Goal: Information Seeking & Learning: Learn about a topic

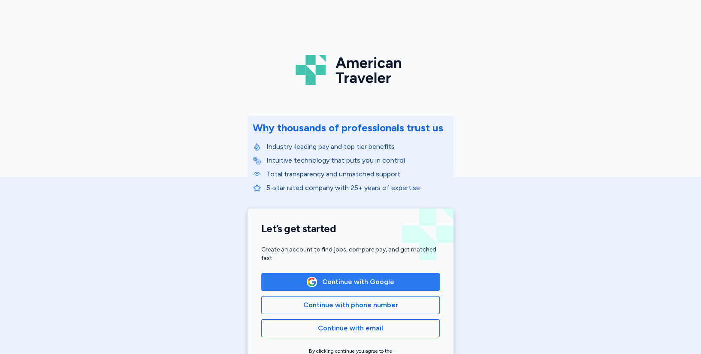
click at [346, 279] on span "Continue with Google" at bounding box center [358, 282] width 72 height 10
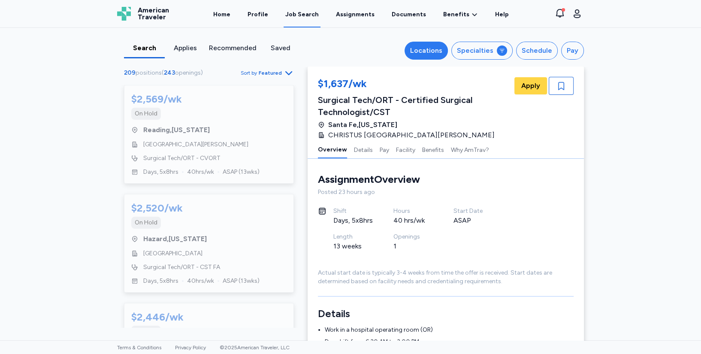
click at [429, 50] on div "Locations" at bounding box center [426, 50] width 32 height 10
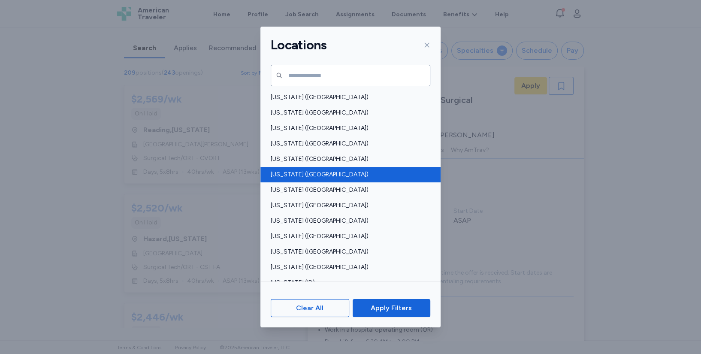
click at [381, 173] on span "[US_STATE] ([GEOGRAPHIC_DATA])" at bounding box center [348, 174] width 154 height 9
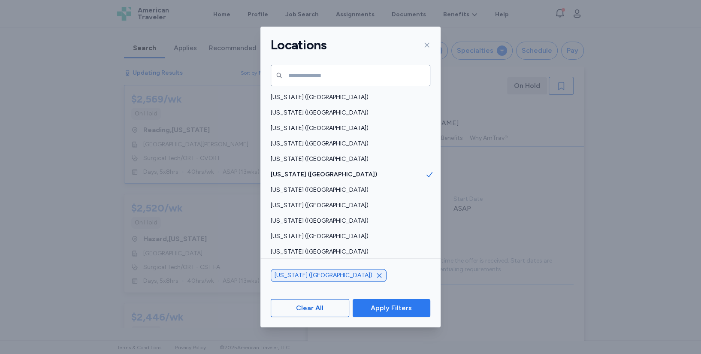
scroll to position [0, 0]
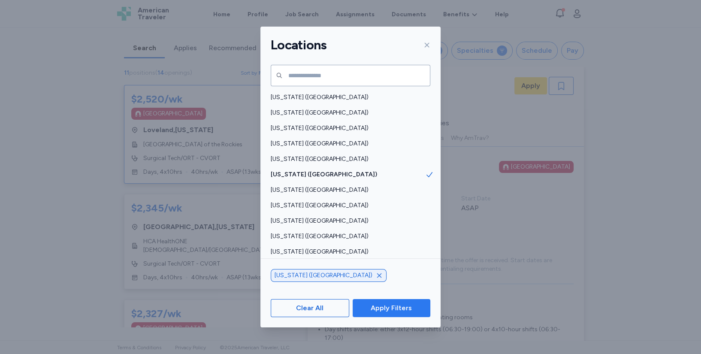
click at [385, 301] on button "Apply Filters" at bounding box center [391, 308] width 78 height 18
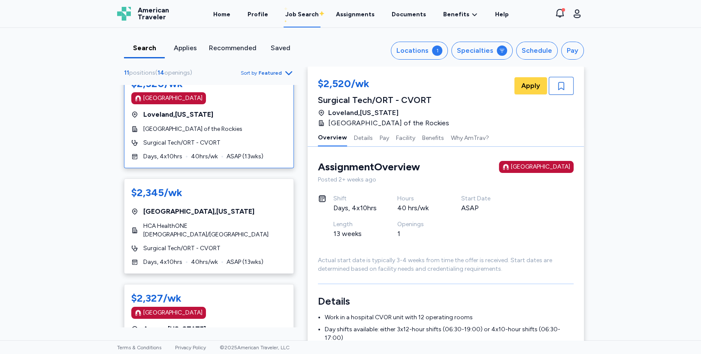
scroll to position [0, 0]
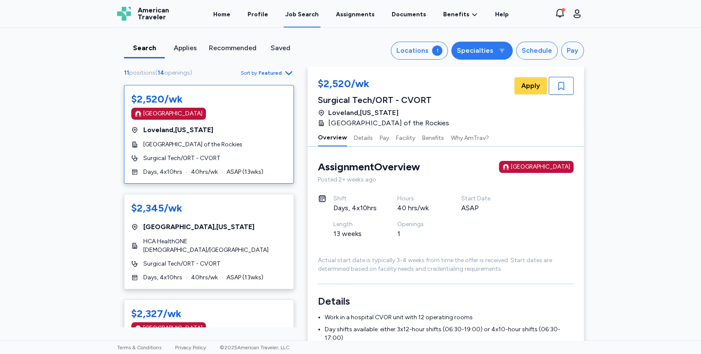
click at [498, 48] on icon "button" at bounding box center [501, 50] width 7 height 7
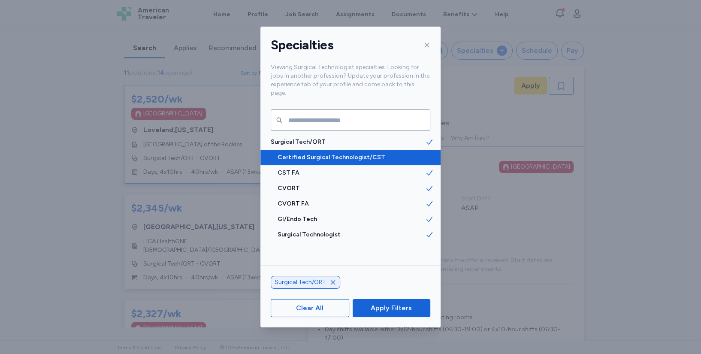
click at [352, 153] on span "Certified Surgical Technologist/CST" at bounding box center [351, 157] width 148 height 9
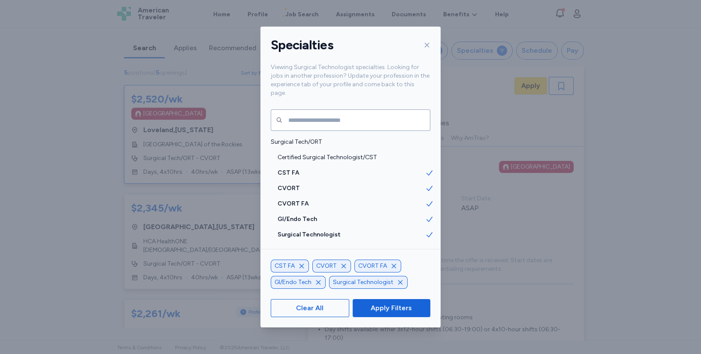
drag, startPoint x: 391, startPoint y: 265, endPoint x: 384, endPoint y: 263, distance: 7.1
click at [391, 264] on icon "button" at bounding box center [393, 265] width 7 height 7
click at [341, 266] on icon "button" at bounding box center [343, 265] width 7 height 7
click at [301, 266] on icon "button" at bounding box center [301, 266] width 4 height 4
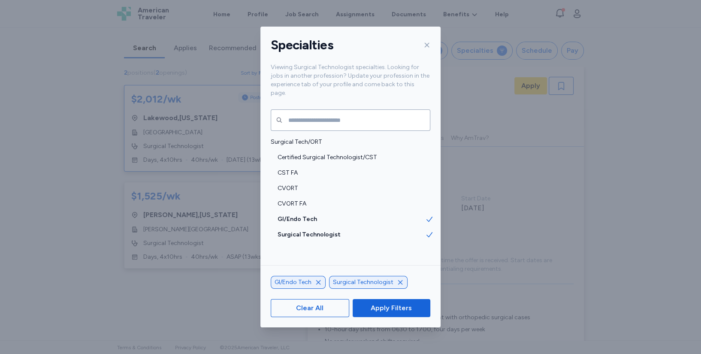
drag, startPoint x: 318, startPoint y: 282, endPoint x: 310, endPoint y: 251, distance: 31.9
click at [318, 279] on icon "button" at bounding box center [318, 282] width 7 height 7
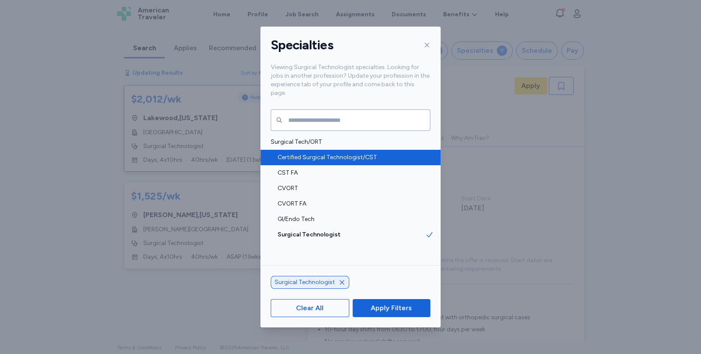
click at [316, 153] on span "Certified Surgical Technologist/CST" at bounding box center [351, 157] width 148 height 9
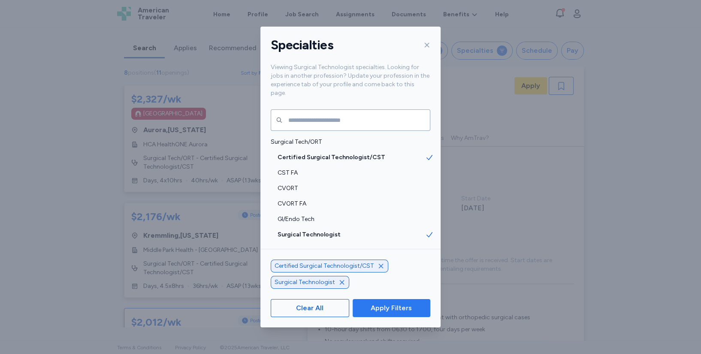
click at [387, 308] on span "Apply Filters" at bounding box center [390, 308] width 41 height 10
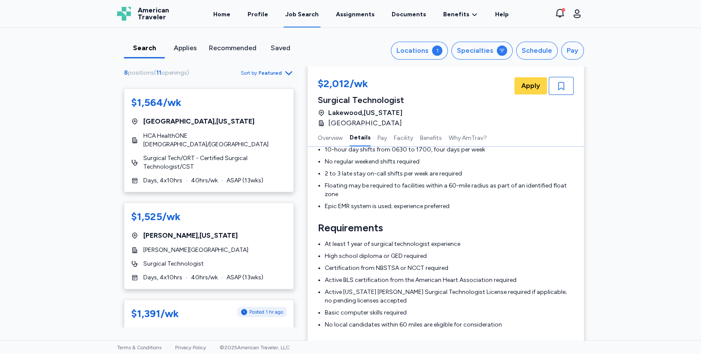
scroll to position [190, 0]
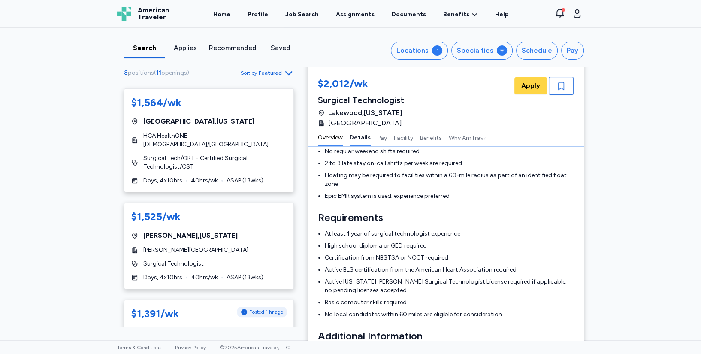
click at [329, 138] on button "Overview" at bounding box center [330, 137] width 25 height 18
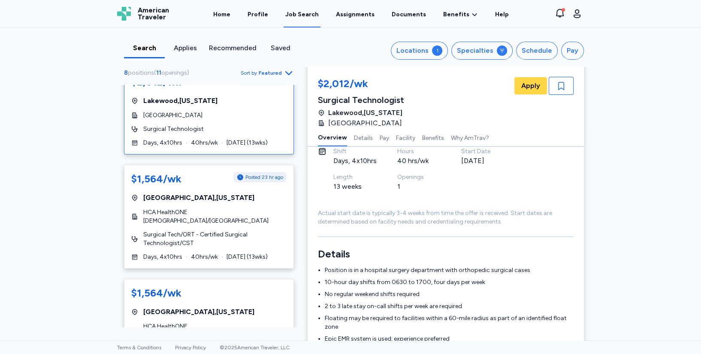
scroll to position [0, 0]
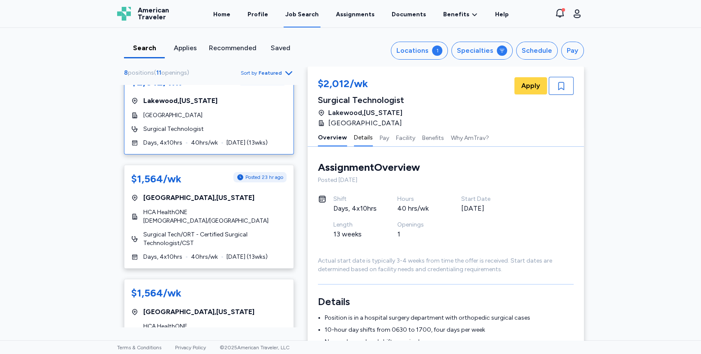
click at [354, 138] on button "Details" at bounding box center [363, 137] width 19 height 18
click at [324, 136] on button "Overview" at bounding box center [332, 137] width 29 height 18
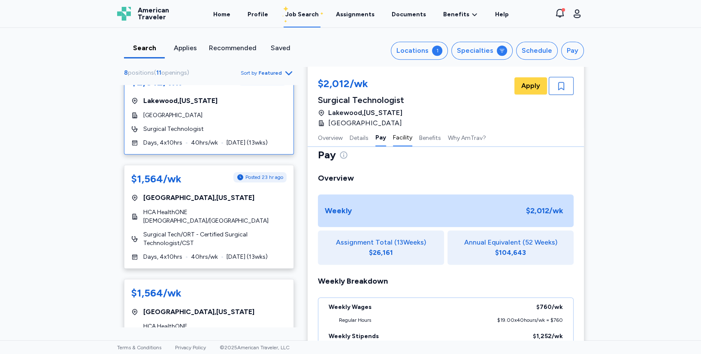
scroll to position [620, 0]
